Goal: Find specific page/section: Find specific page/section

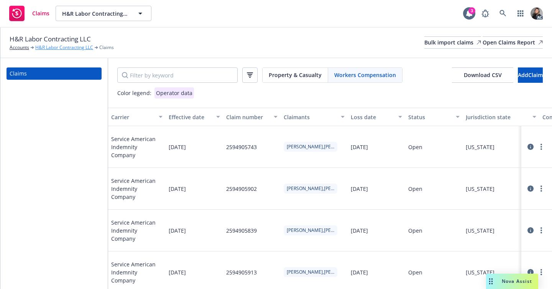
click at [79, 46] on link "H&R Labor Contracting LLC" at bounding box center [64, 47] width 58 height 7
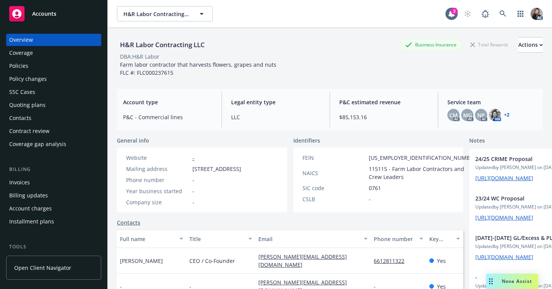
click at [35, 61] on div "Policies" at bounding box center [53, 66] width 89 height 12
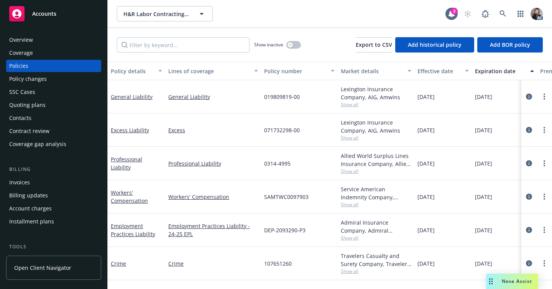
click at [353, 170] on span "Show all" at bounding box center [376, 171] width 71 height 7
click at [309, 21] on div "H&R Labor Contracting LLC H&R Labor Contracting LLC 3 AC" at bounding box center [330, 14] width 445 height 28
click at [294, 23] on div "H&R Labor Contracting LLC H&R Labor Contracting LLC 3 AC" at bounding box center [330, 14] width 445 height 28
click at [295, 24] on div "H&R Labor Contracting LLC H&R Labor Contracting LLC 3 AC" at bounding box center [330, 14] width 445 height 28
